Goal: Task Accomplishment & Management: Manage account settings

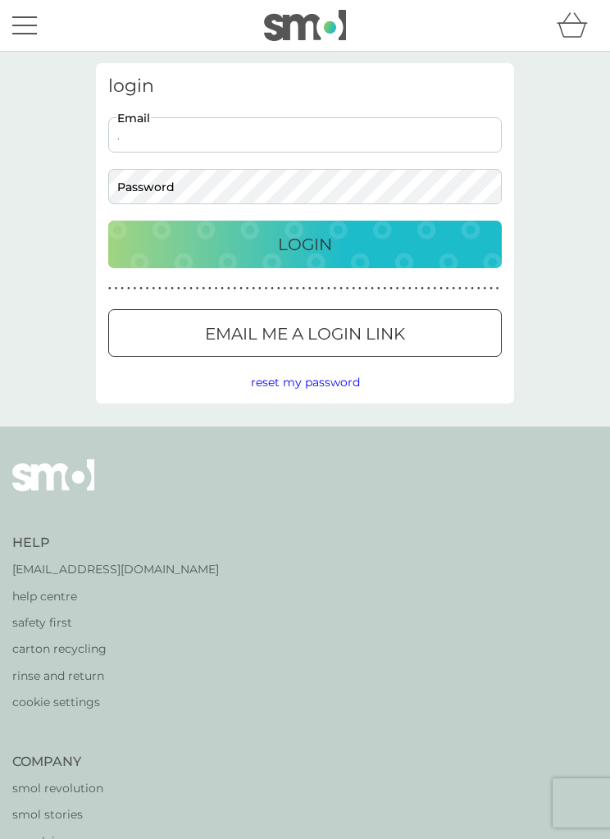
type input "madge@thebenns.co.uk"
click at [305, 244] on button "Login" at bounding box center [304, 245] width 393 height 48
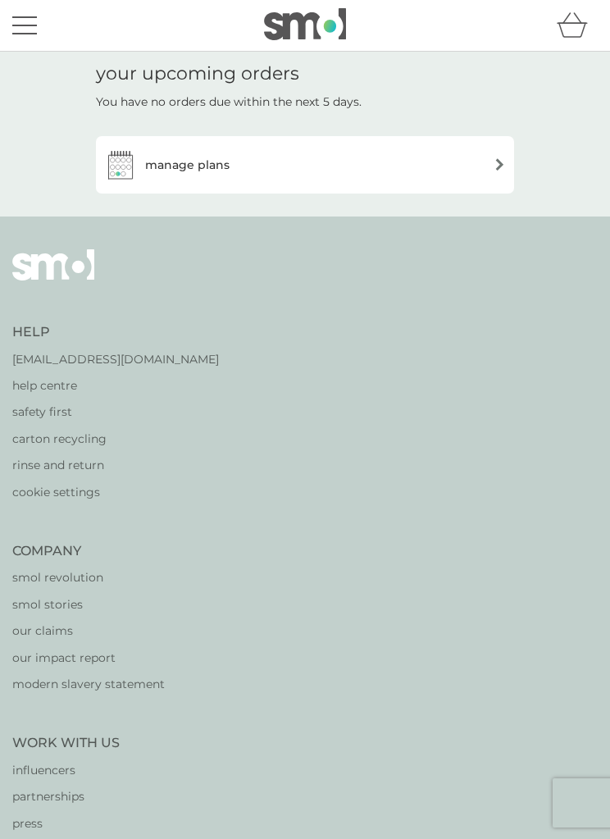
click at [491, 169] on div "manage plans" at bounding box center [305, 164] width 402 height 33
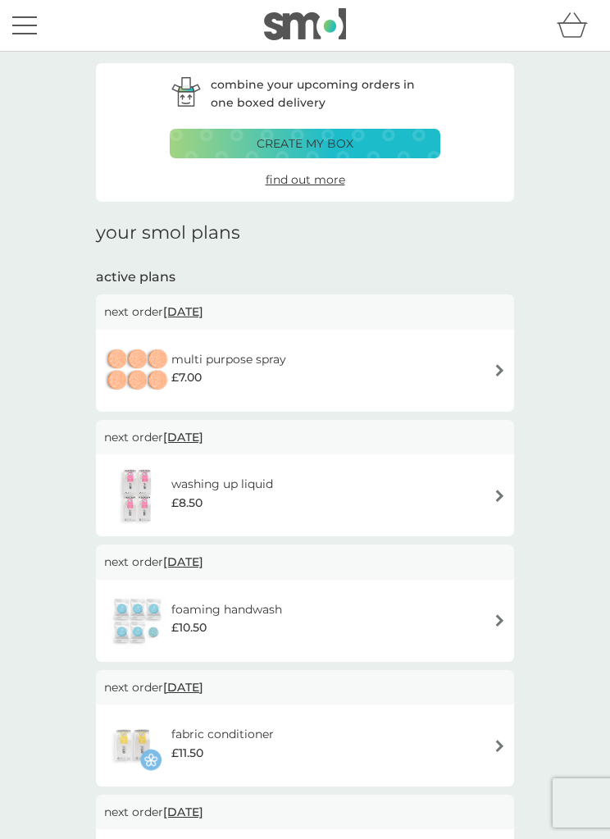
click at [501, 372] on img at bounding box center [499, 370] width 12 height 12
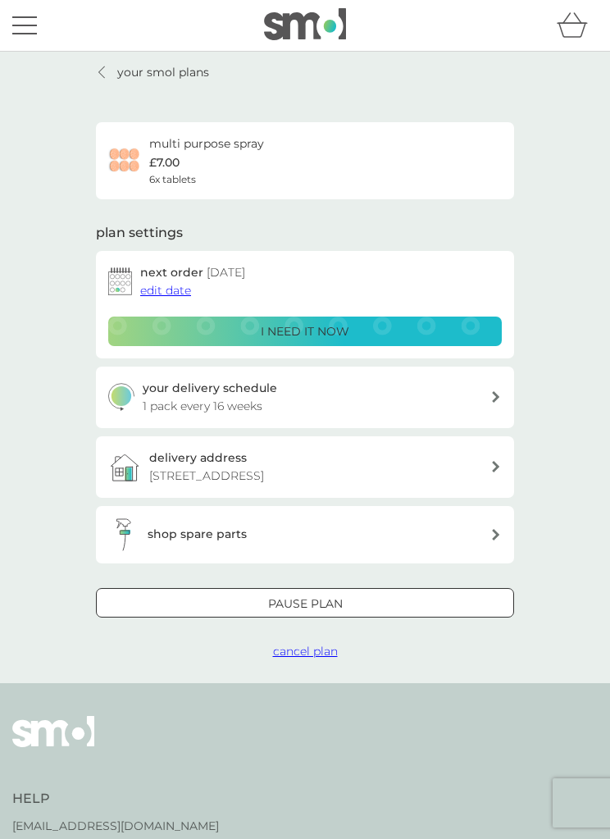
click at [324, 654] on button "cancel plan" at bounding box center [305, 651] width 65 height 18
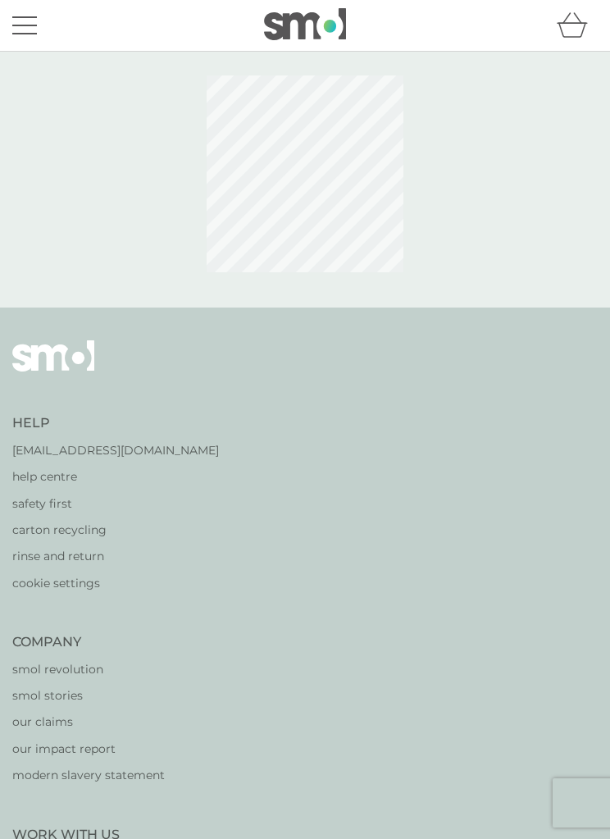
click at [326, 657] on div "Help [EMAIL_ADDRESS][DOMAIN_NAME] help centre safety first carton recycling rin…" at bounding box center [304, 806] width 585 height 932
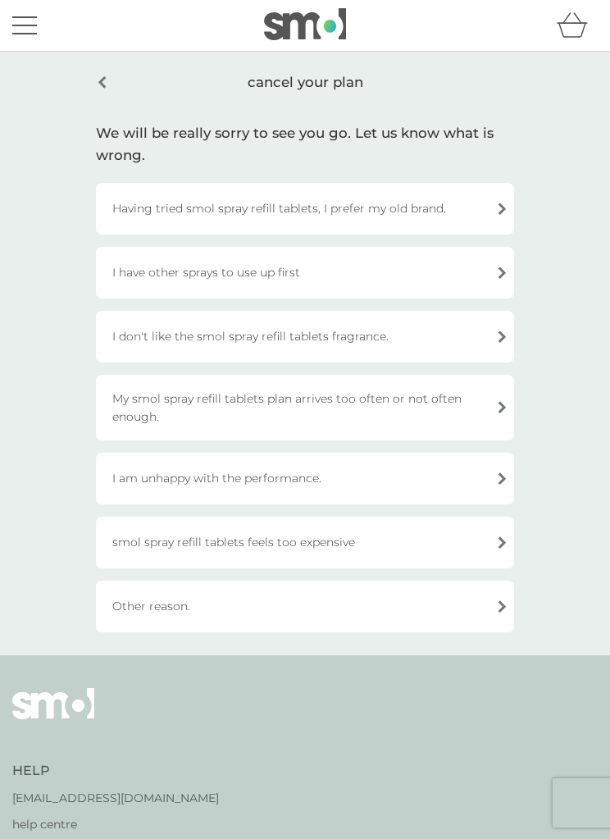
click at [495, 419] on div "My smol spray refill tablets plan arrives too often or not often enough." at bounding box center [305, 408] width 418 height 66
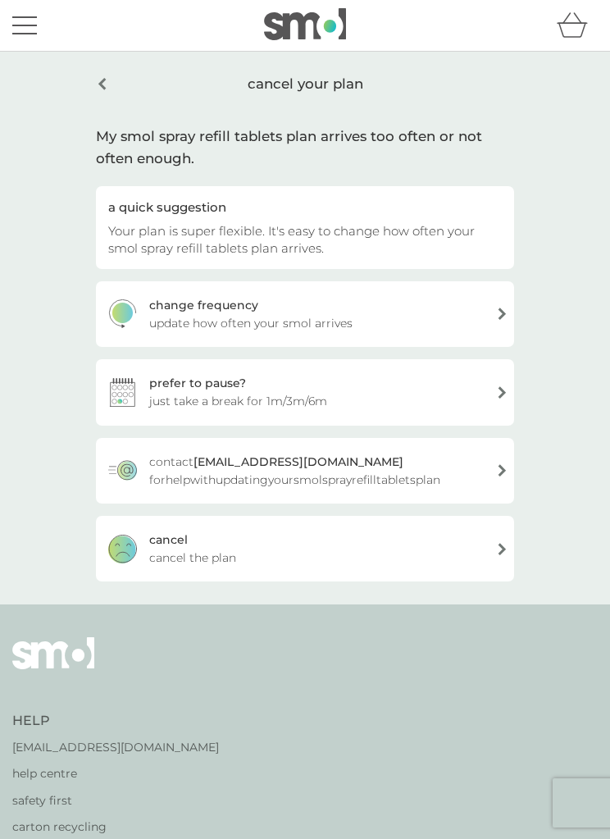
click at [371, 558] on div "[PERSON_NAME] the plan" at bounding box center [305, 549] width 418 height 66
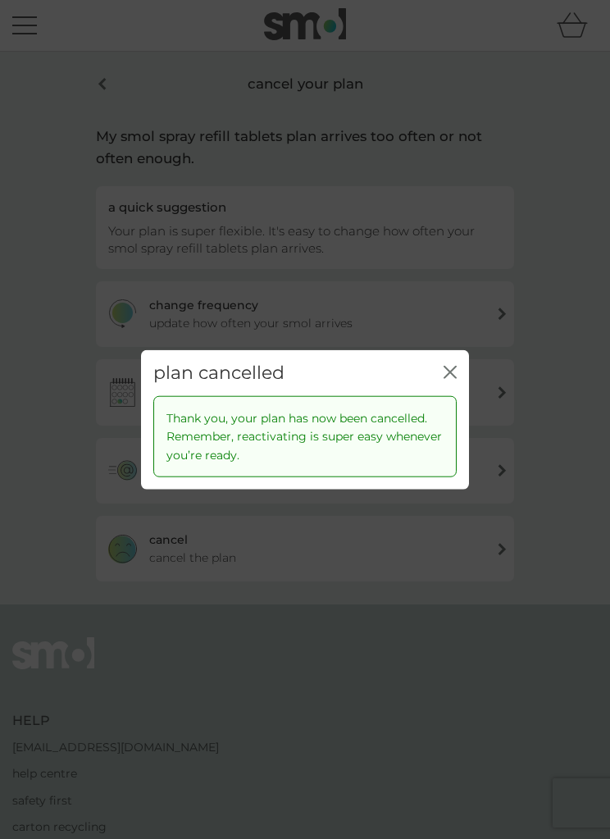
click at [447, 376] on icon "close" at bounding box center [447, 371] width 6 height 11
